Goal: Navigation & Orientation: Find specific page/section

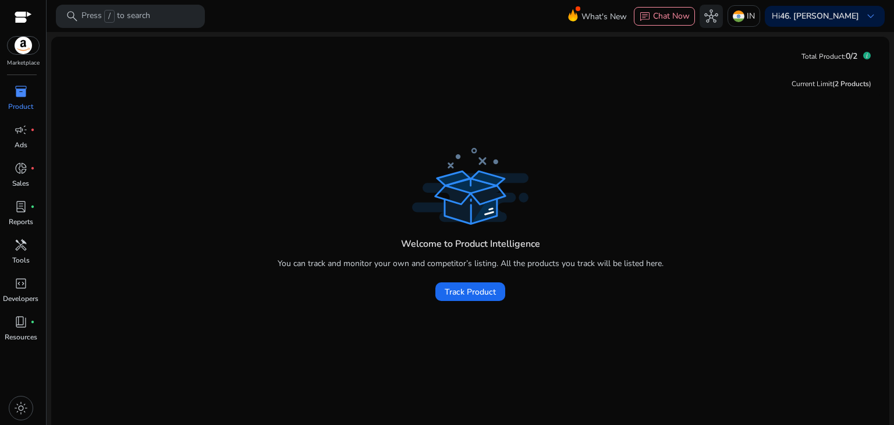
click at [21, 45] on img at bounding box center [23, 45] width 31 height 17
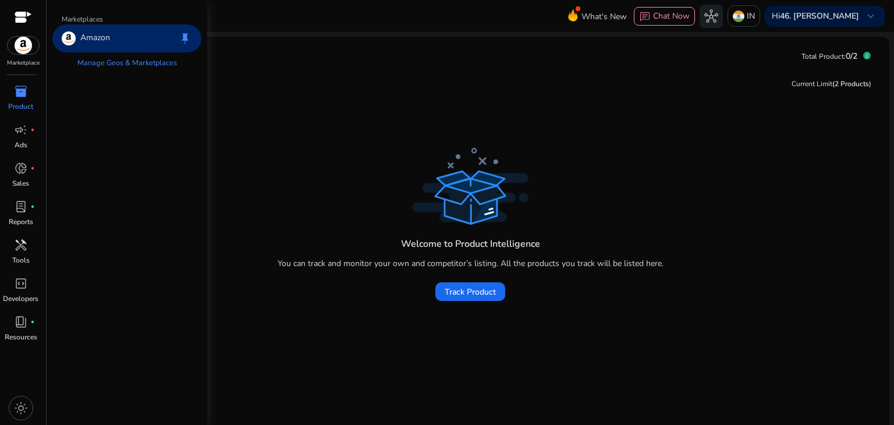
click at [20, 15] on div at bounding box center [23, 18] width 17 height 13
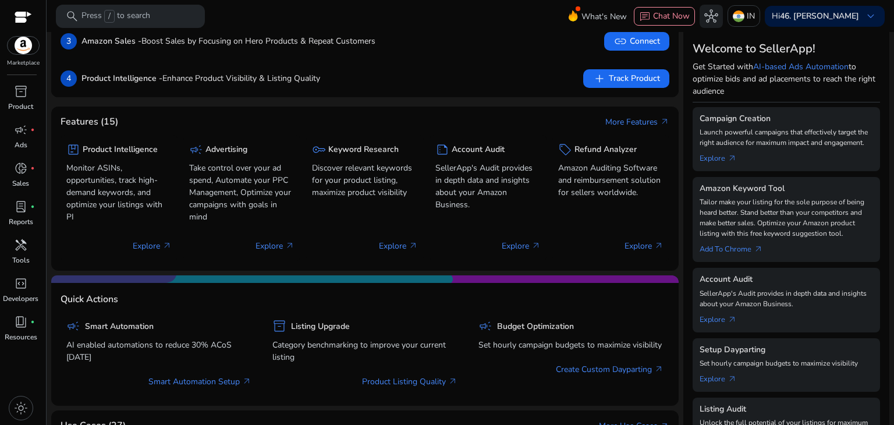
scroll to position [58, 0]
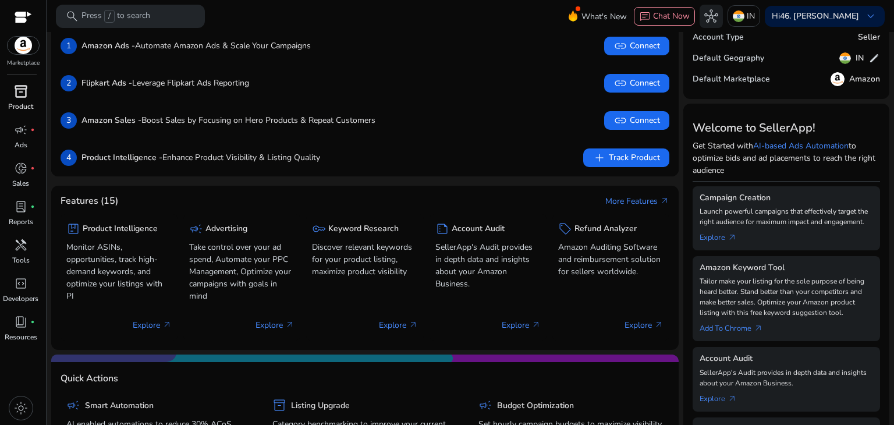
click at [14, 91] on span "inventory_2" at bounding box center [21, 91] width 14 height 14
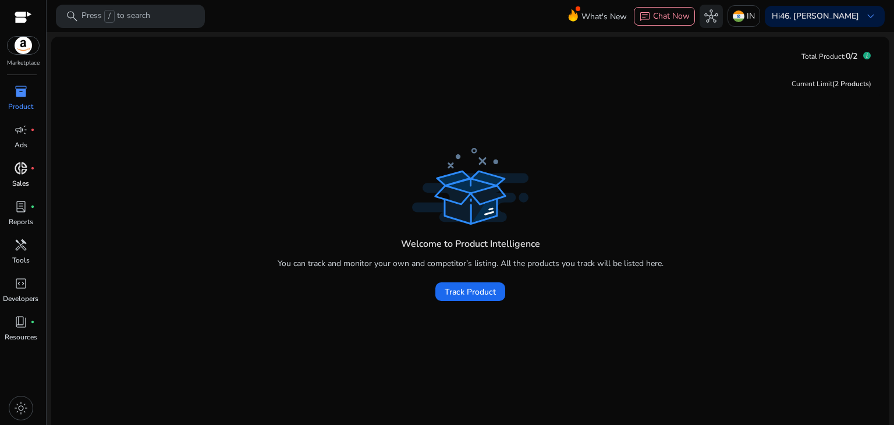
click at [17, 180] on p "Sales" at bounding box center [20, 183] width 17 height 10
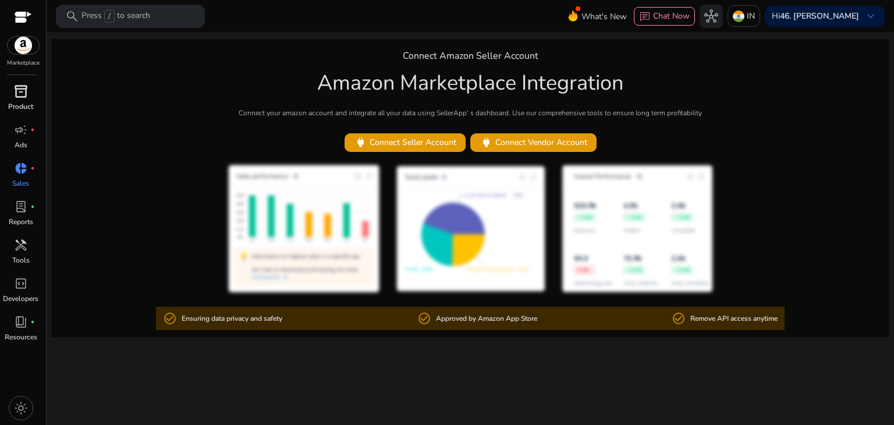
click at [20, 42] on img at bounding box center [23, 45] width 31 height 17
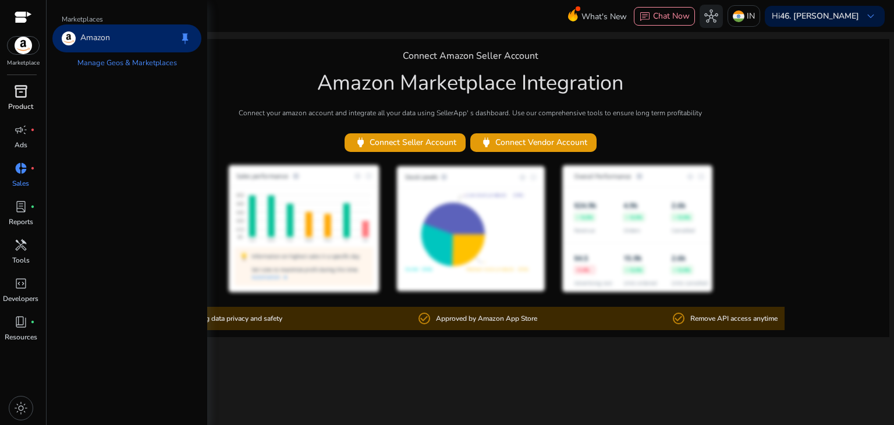
click at [100, 42] on p "Amazon" at bounding box center [95, 38] width 30 height 14
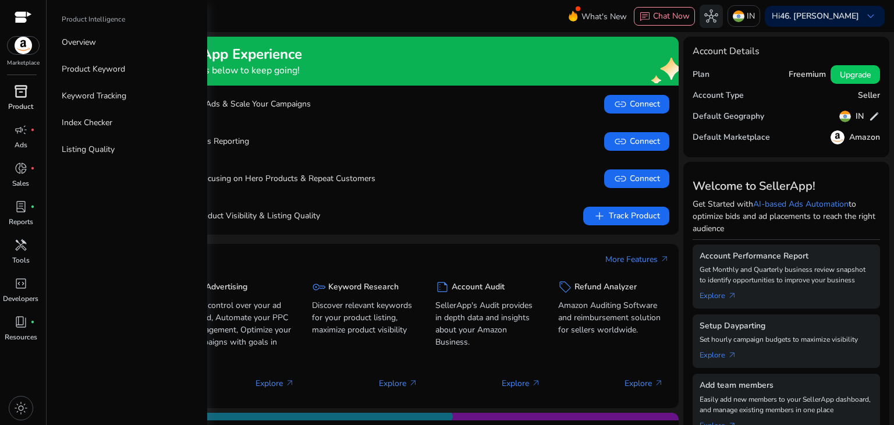
click at [26, 86] on span "inventory_2" at bounding box center [21, 91] width 14 height 14
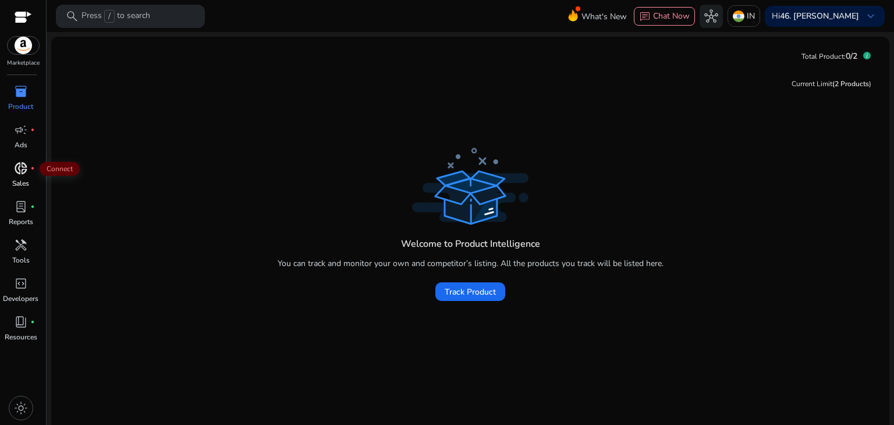
click at [19, 166] on span "donut_small" at bounding box center [21, 168] width 14 height 14
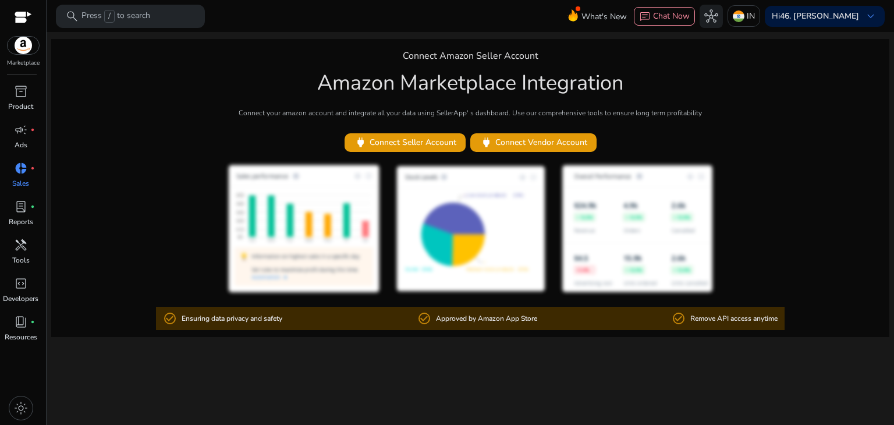
click at [151, 174] on div at bounding box center [470, 230] width 838 height 132
click at [16, 211] on span "lab_profile" at bounding box center [21, 207] width 14 height 14
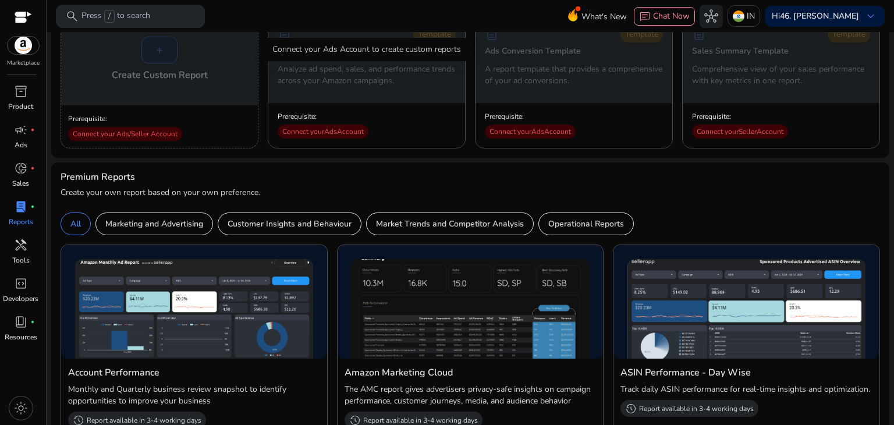
scroll to position [81, 0]
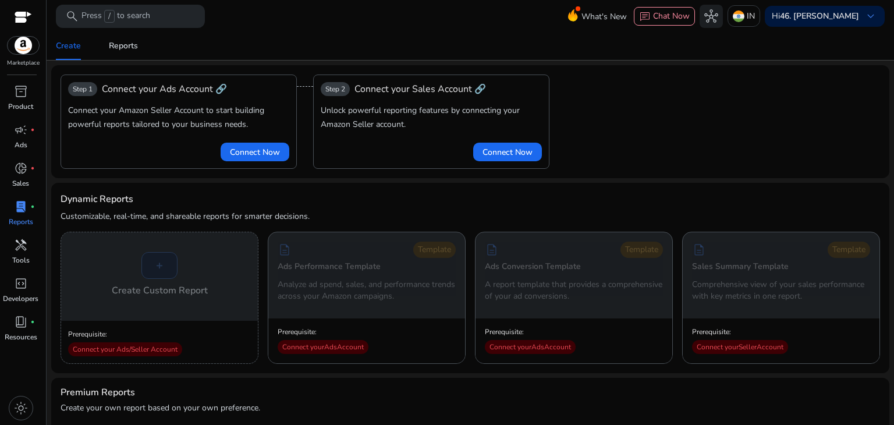
scroll to position [81, 0]
